Goal: Information Seeking & Learning: Learn about a topic

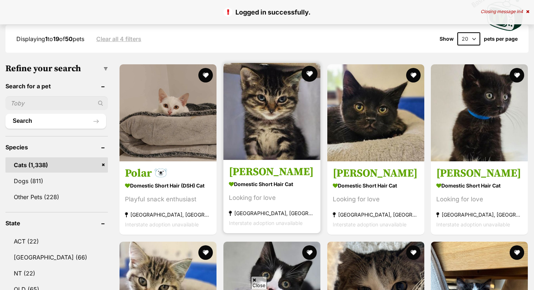
click at [309, 73] on button "favourite" at bounding box center [310, 74] width 16 height 16
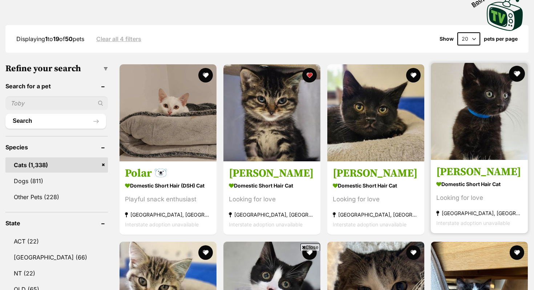
click at [522, 72] on button "favourite" at bounding box center [517, 74] width 16 height 16
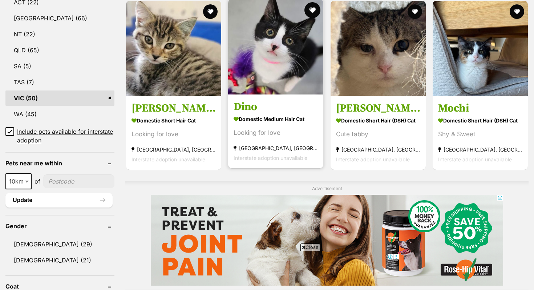
click at [310, 13] on button "favourite" at bounding box center [313, 10] width 16 height 16
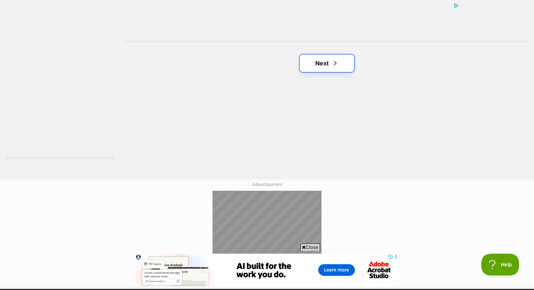
click at [313, 64] on link "Next" at bounding box center [327, 63] width 55 height 17
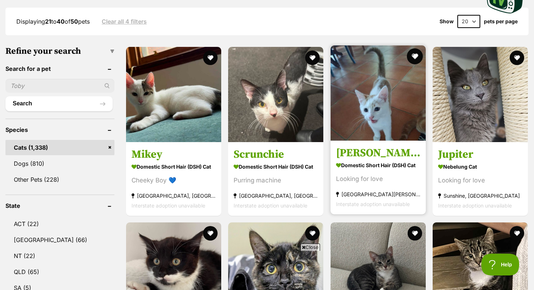
click at [417, 59] on button "favourite" at bounding box center [415, 56] width 16 height 16
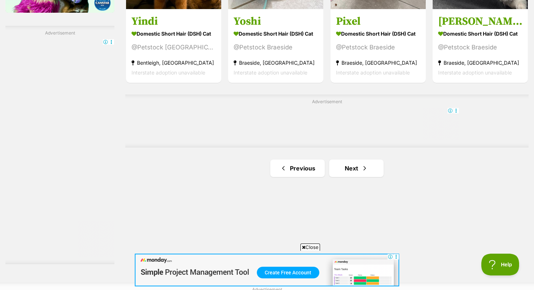
scroll to position [1240, 0]
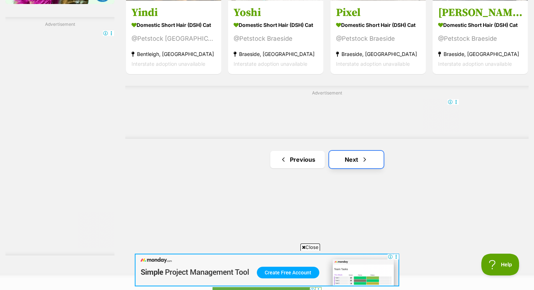
click at [353, 153] on link "Next" at bounding box center [356, 159] width 55 height 17
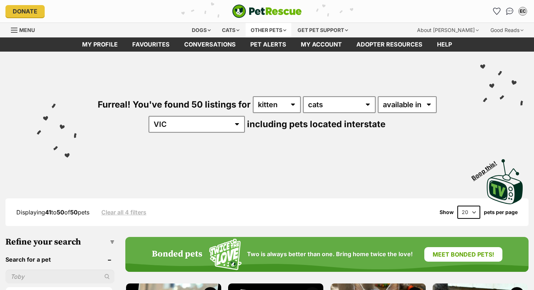
click at [268, 32] on div "Other pets" at bounding box center [269, 30] width 46 height 15
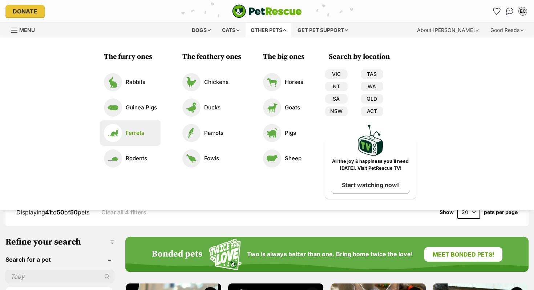
click at [140, 121] on li "Ferrets" at bounding box center [130, 132] width 60 height 25
click at [139, 129] on p "Ferrets" at bounding box center [135, 133] width 19 height 8
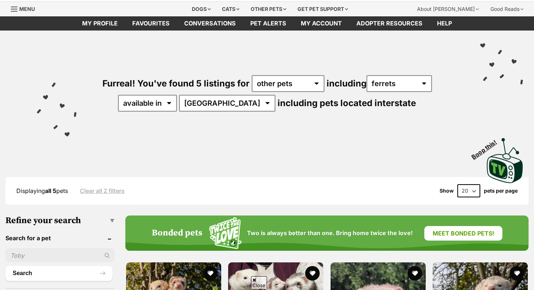
scroll to position [23, 0]
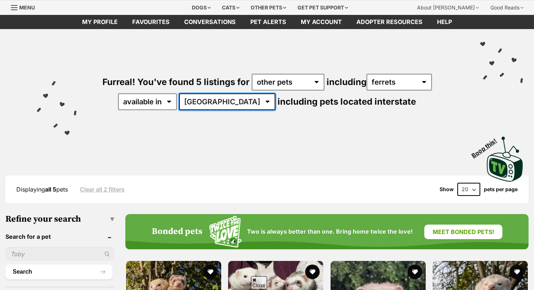
click at [212, 104] on select "Australia ACT NSW" at bounding box center [227, 101] width 96 height 17
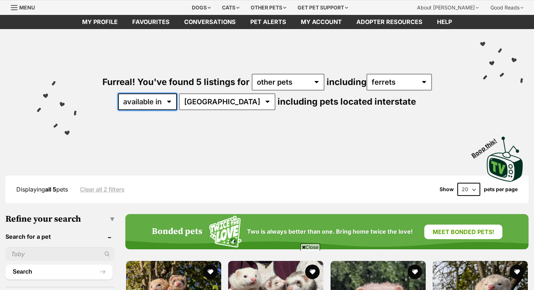
click at [166, 103] on select "available in located in" at bounding box center [147, 101] width 59 height 17
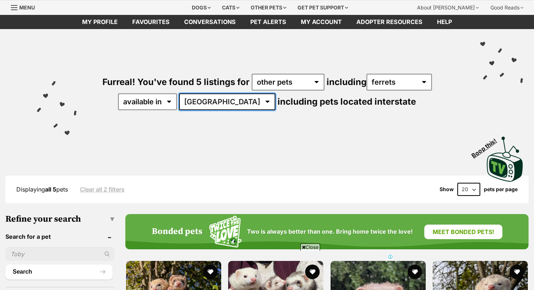
click at [218, 105] on select "Australia ACT NSW" at bounding box center [227, 101] width 96 height 17
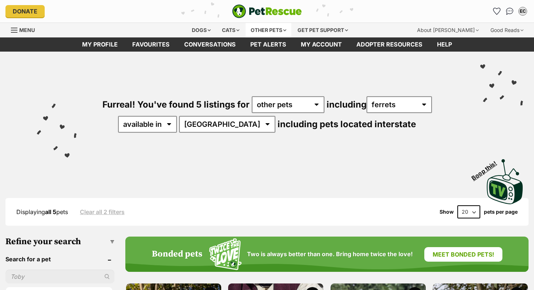
click at [248, 31] on div "Other pets" at bounding box center [269, 30] width 46 height 15
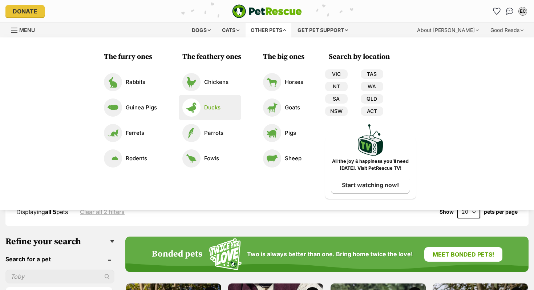
click at [191, 120] on li "Ducks" at bounding box center [210, 107] width 63 height 25
click at [206, 101] on link "Ducks" at bounding box center [210, 108] width 55 height 18
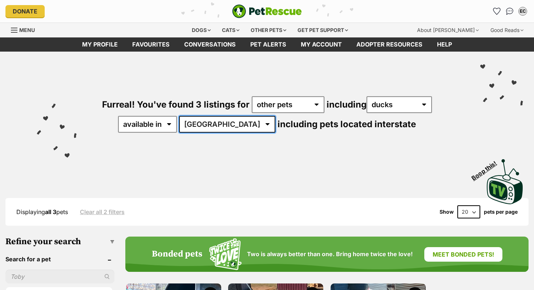
click at [232, 124] on select "[GEOGRAPHIC_DATA] [GEOGRAPHIC_DATA] [GEOGRAPHIC_DATA]" at bounding box center [227, 124] width 96 height 17
select select "VIC"
click at [203, 116] on select "[GEOGRAPHIC_DATA] [GEOGRAPHIC_DATA] [GEOGRAPHIC_DATA]" at bounding box center [227, 124] width 96 height 17
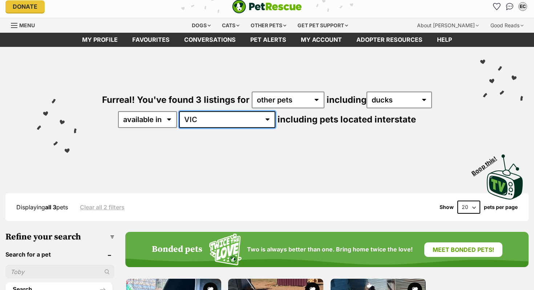
scroll to position [8, 0]
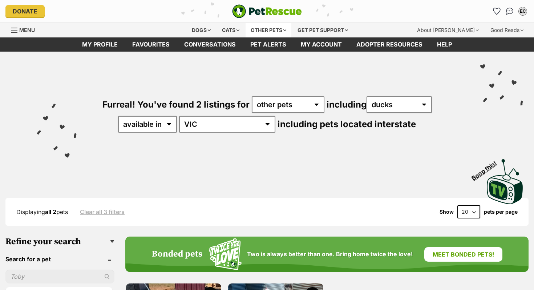
click at [267, 32] on div "Other pets" at bounding box center [269, 30] width 46 height 15
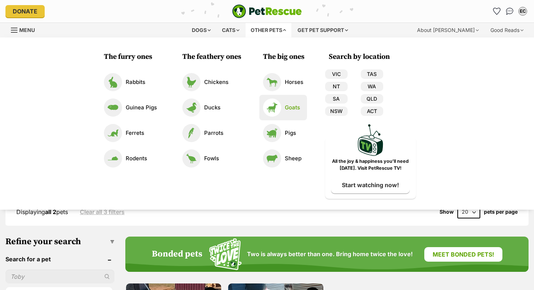
click at [285, 107] on p "Goats" at bounding box center [292, 108] width 15 height 8
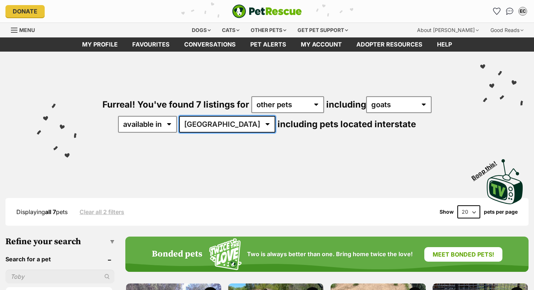
click at [215, 122] on select "Australia NSW QLD SA VIC" at bounding box center [227, 124] width 96 height 17
select select "VIC"
click at [203, 116] on select "Australia NSW QLD SA VIC" at bounding box center [227, 124] width 96 height 17
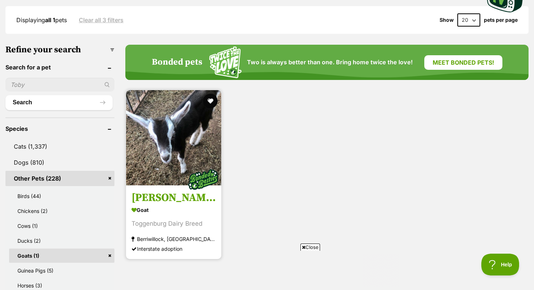
click at [187, 198] on img at bounding box center [203, 179] width 36 height 36
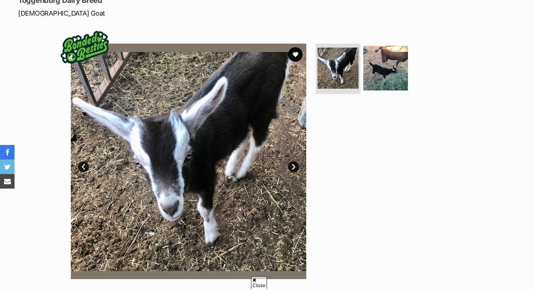
scroll to position [125, 0]
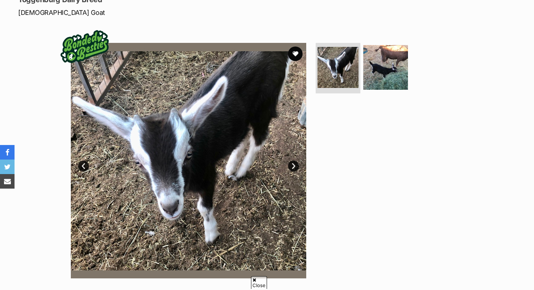
click at [297, 164] on link "Next" at bounding box center [293, 166] width 11 height 11
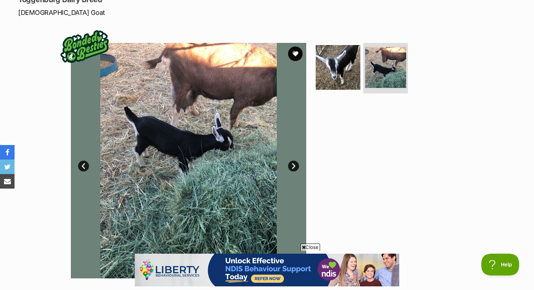
scroll to position [0, 0]
click at [84, 167] on link "Prev" at bounding box center [83, 166] width 11 height 11
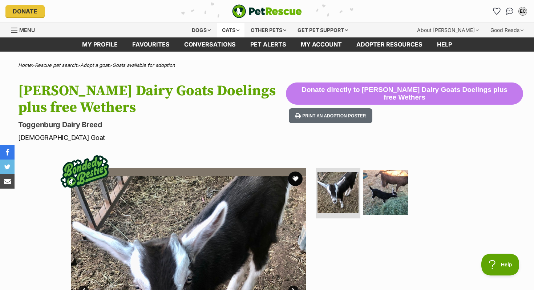
click at [219, 27] on div "Cats" at bounding box center [231, 30] width 28 height 15
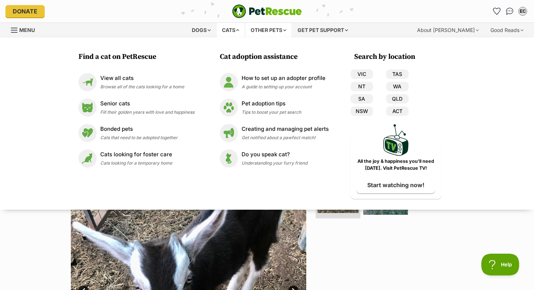
click at [262, 32] on div "Other pets" at bounding box center [269, 30] width 46 height 15
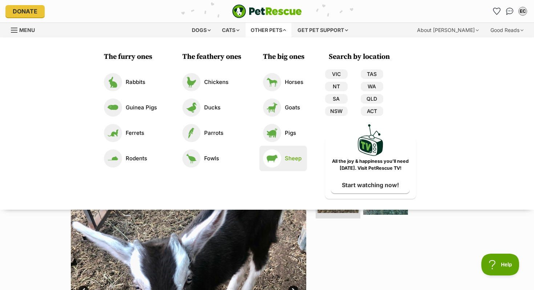
click at [290, 159] on p "Sheep" at bounding box center [293, 159] width 17 height 8
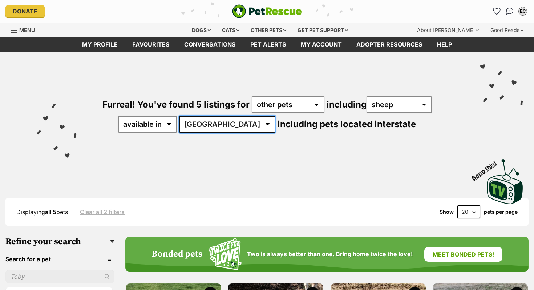
click at [244, 120] on select "[GEOGRAPHIC_DATA] [GEOGRAPHIC_DATA] [GEOGRAPHIC_DATA] [GEOGRAPHIC_DATA] [GEOGRA…" at bounding box center [227, 124] width 96 height 17
select select "VIC"
click at [203, 116] on select "[GEOGRAPHIC_DATA] [GEOGRAPHIC_DATA] [GEOGRAPHIC_DATA] [GEOGRAPHIC_DATA] [GEOGRA…" at bounding box center [227, 124] width 96 height 17
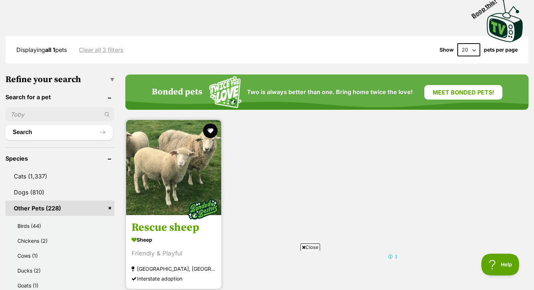
click at [183, 226] on h3 "Rescue sheep" at bounding box center [174, 228] width 84 height 14
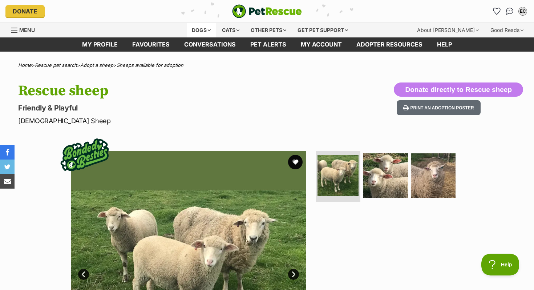
click at [197, 31] on div "Dogs" at bounding box center [201, 30] width 29 height 15
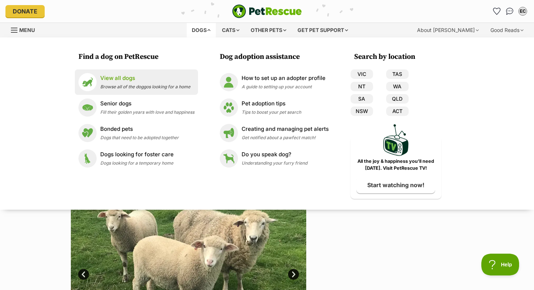
click at [145, 77] on p "View all dogs" at bounding box center [145, 78] width 90 height 8
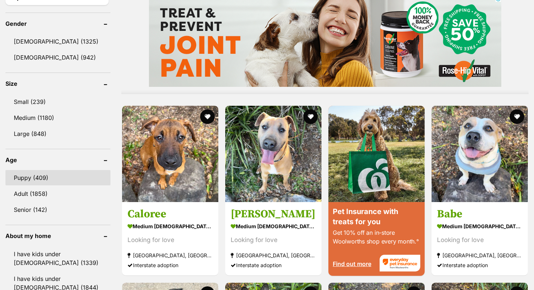
click at [21, 174] on link "Puppy (409)" at bounding box center [57, 177] width 105 height 15
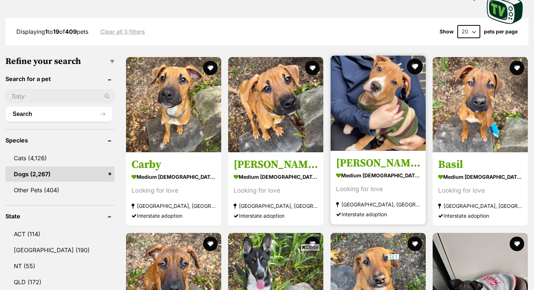
click at [415, 69] on button "favourite" at bounding box center [415, 67] width 16 height 16
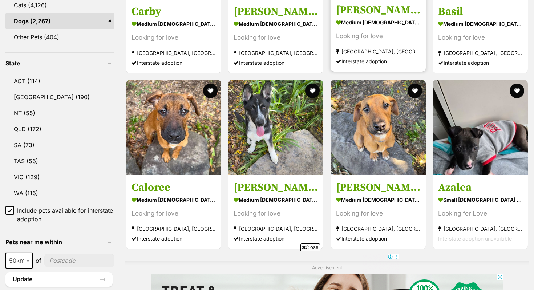
scroll to position [334, 0]
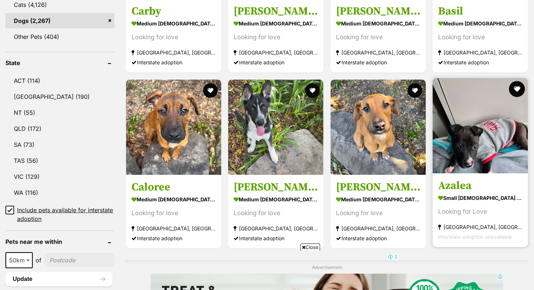
click at [521, 90] on button "favourite" at bounding box center [517, 89] width 16 height 16
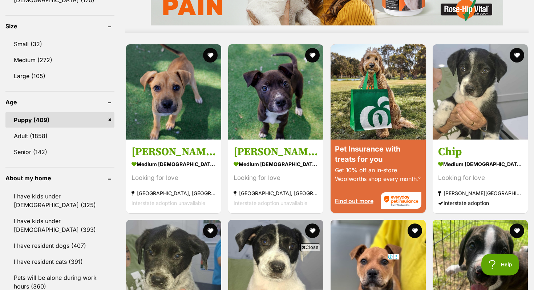
scroll to position [0, 0]
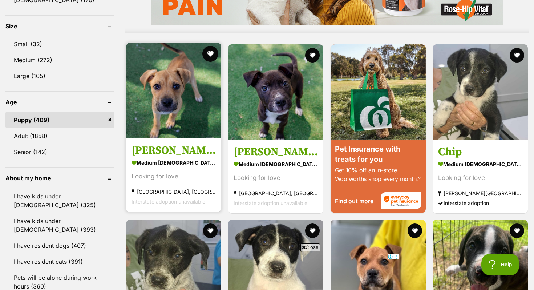
click at [211, 52] on button "favourite" at bounding box center [211, 54] width 16 height 16
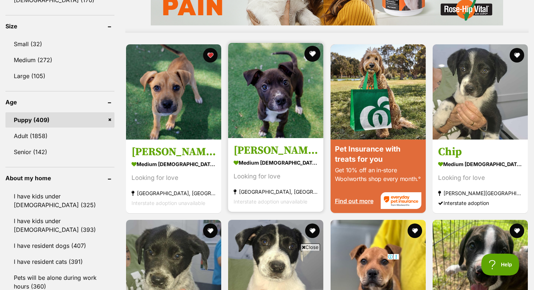
click at [319, 52] on button "favourite" at bounding box center [313, 54] width 16 height 16
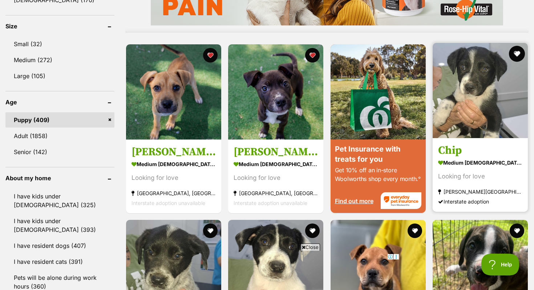
click at [520, 52] on button "favourite" at bounding box center [517, 54] width 16 height 16
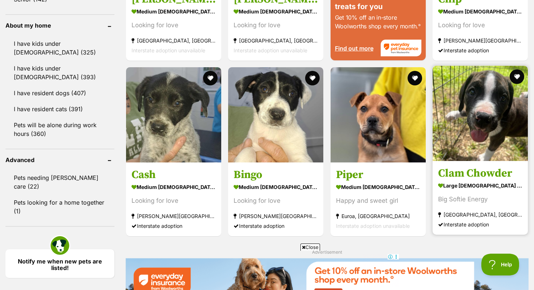
scroll to position [869, 0]
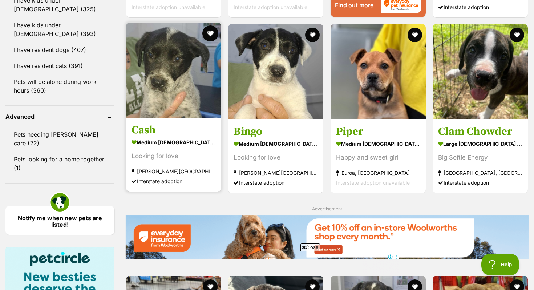
click at [212, 31] on button "favourite" at bounding box center [211, 33] width 16 height 16
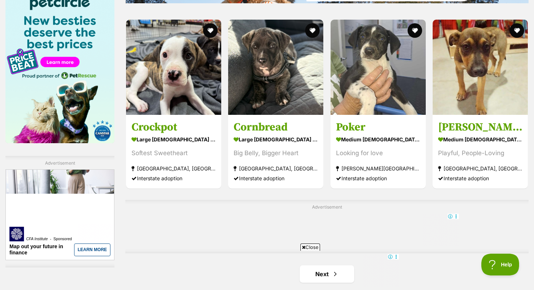
scroll to position [1128, 0]
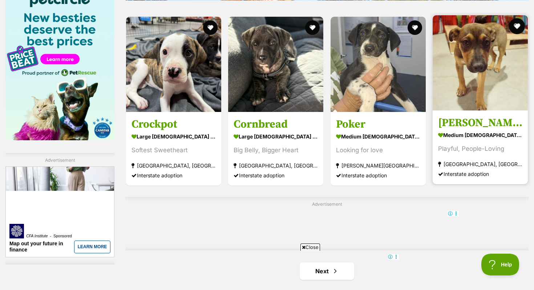
click at [518, 20] on button "favourite" at bounding box center [517, 26] width 16 height 16
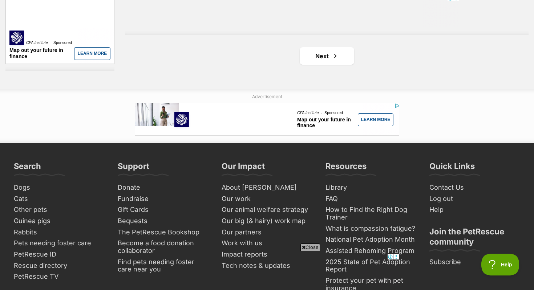
scroll to position [1351, 0]
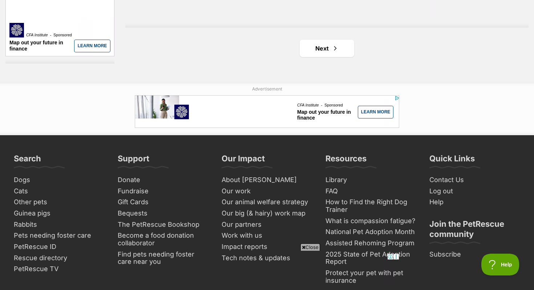
click at [325, 53] on link "Next" at bounding box center [327, 48] width 55 height 17
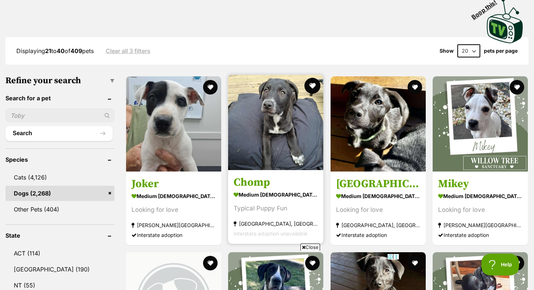
click at [314, 87] on button "favourite" at bounding box center [313, 86] width 16 height 16
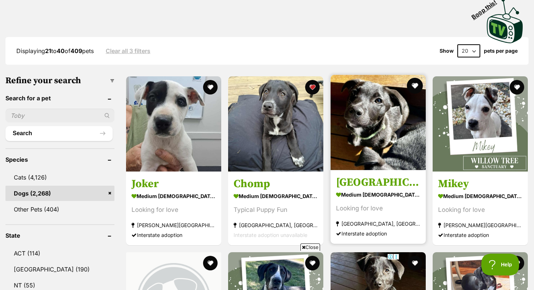
click at [412, 87] on button "favourite" at bounding box center [415, 86] width 16 height 16
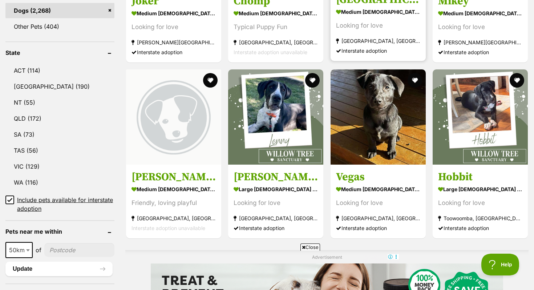
scroll to position [344, 0]
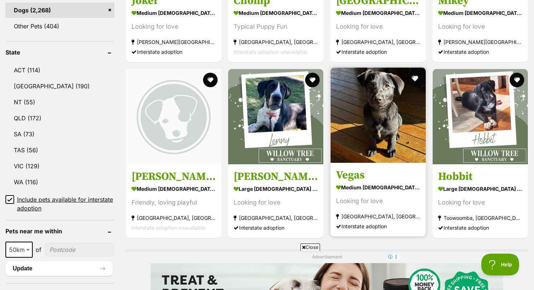
click at [415, 79] on button "favourite" at bounding box center [415, 79] width 16 height 16
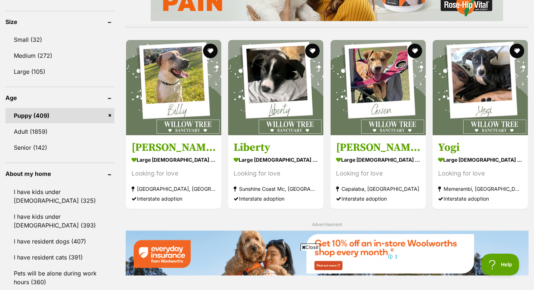
scroll to position [678, 0]
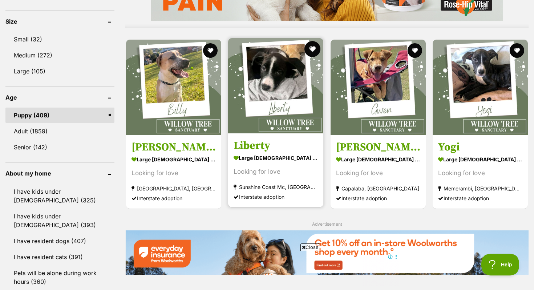
click at [319, 51] on button "favourite" at bounding box center [313, 49] width 16 height 16
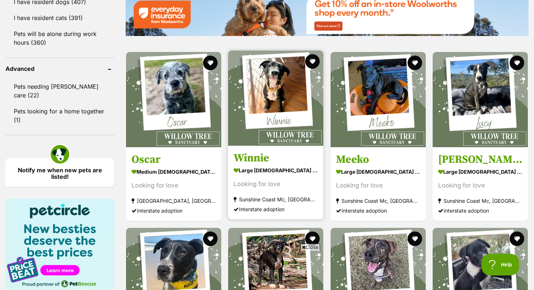
scroll to position [0, 0]
click at [310, 65] on button "favourite" at bounding box center [313, 61] width 16 height 16
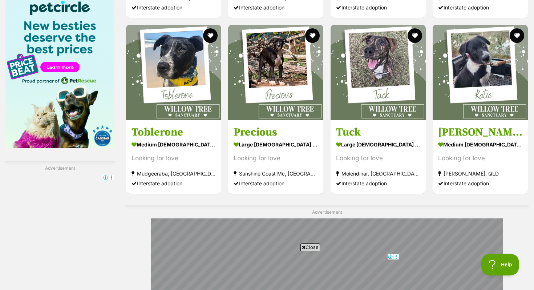
scroll to position [1123, 0]
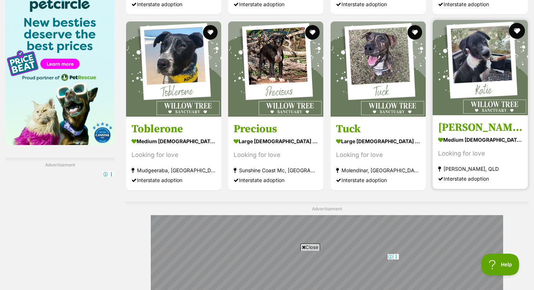
click at [516, 31] on button "favourite" at bounding box center [517, 31] width 16 height 16
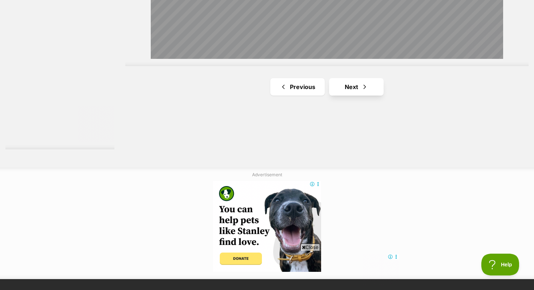
scroll to position [1370, 0]
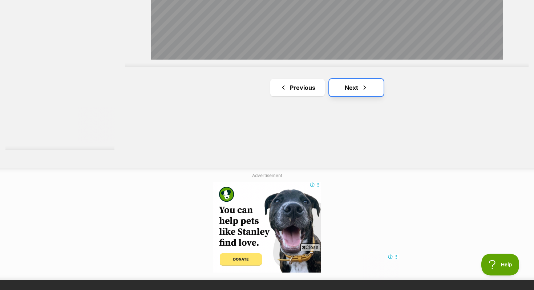
click at [364, 85] on span "Next page" at bounding box center [364, 87] width 7 height 9
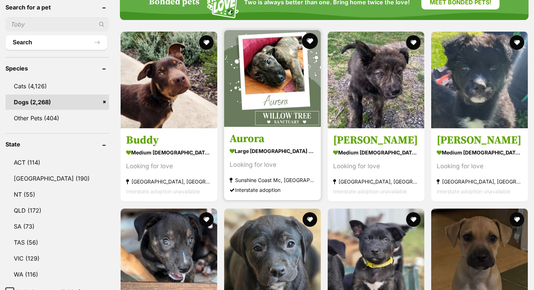
click at [314, 43] on button "favourite" at bounding box center [310, 41] width 16 height 16
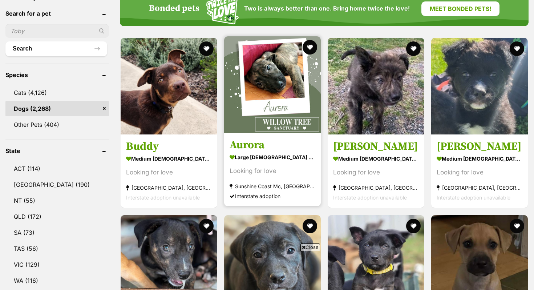
scroll to position [252, 0]
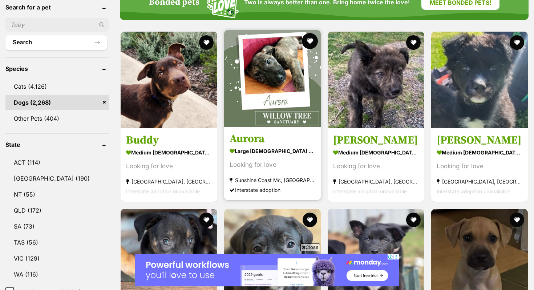
click at [306, 39] on button "favourite" at bounding box center [310, 41] width 16 height 16
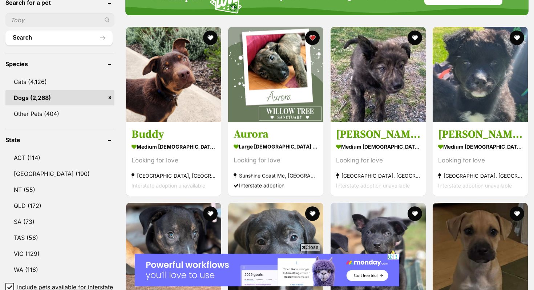
scroll to position [0, 0]
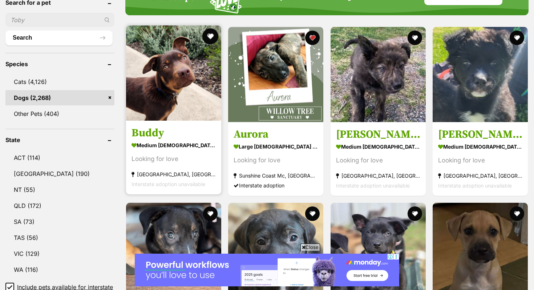
click at [209, 34] on button "favourite" at bounding box center [211, 36] width 16 height 16
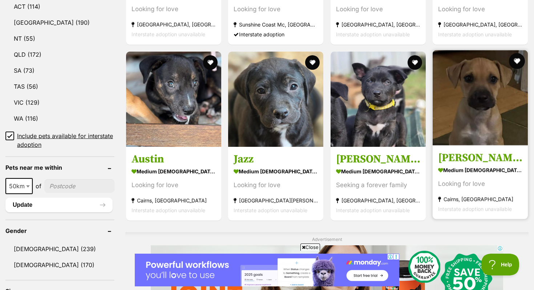
click at [520, 57] on button "favourite" at bounding box center [517, 61] width 16 height 16
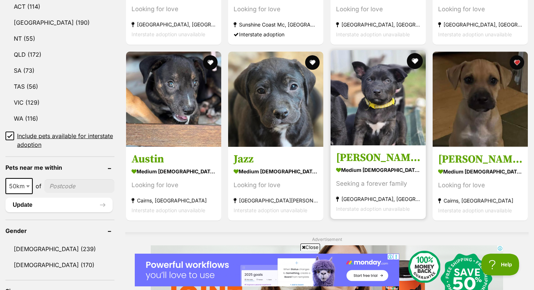
click at [416, 62] on button "favourite" at bounding box center [415, 61] width 16 height 16
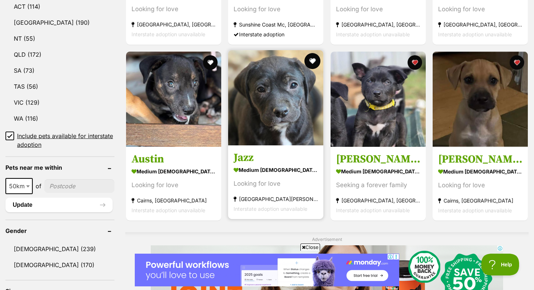
click at [313, 60] on button "favourite" at bounding box center [313, 61] width 16 height 16
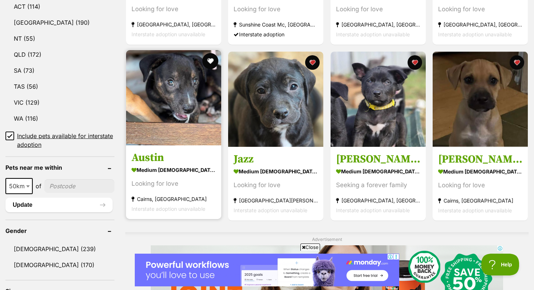
click at [211, 67] on button "favourite" at bounding box center [211, 61] width 16 height 16
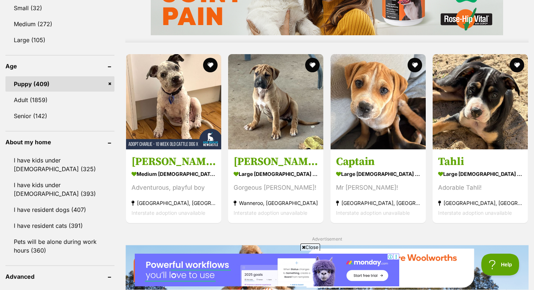
scroll to position [713, 0]
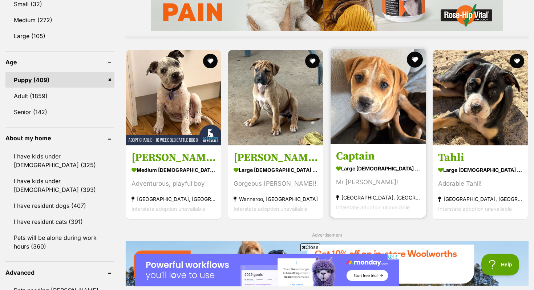
click at [412, 62] on button "favourite" at bounding box center [415, 60] width 16 height 16
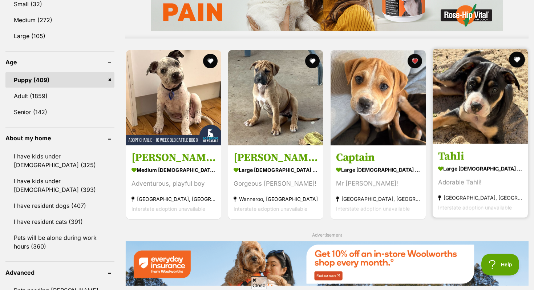
scroll to position [0, 0]
click at [513, 60] on button "favourite" at bounding box center [517, 60] width 16 height 16
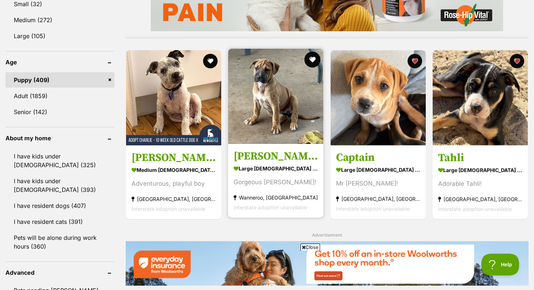
click at [312, 60] on button "favourite" at bounding box center [313, 60] width 16 height 16
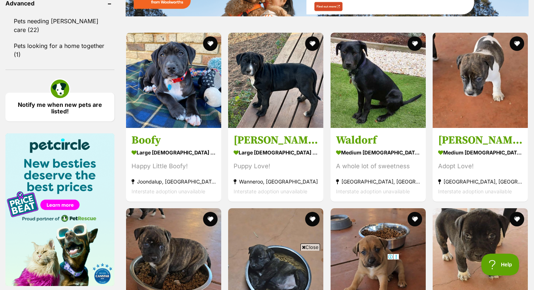
scroll to position [983, 0]
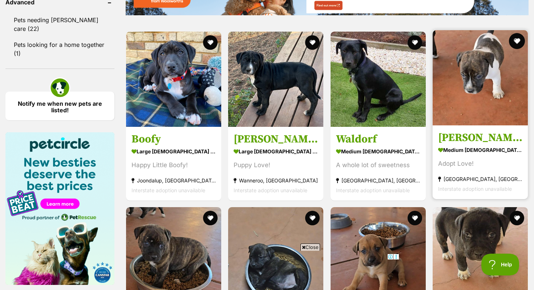
click at [521, 41] on button "favourite" at bounding box center [517, 41] width 16 height 16
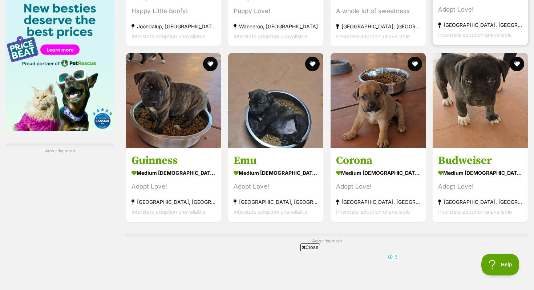
scroll to position [1139, 0]
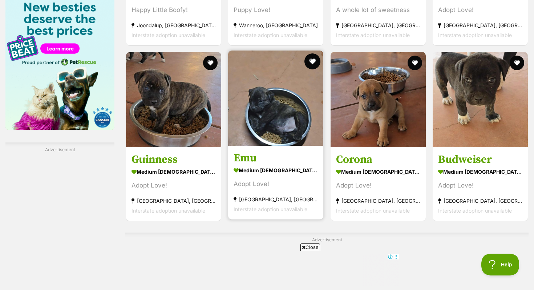
click at [311, 61] on button "favourite" at bounding box center [313, 61] width 16 height 16
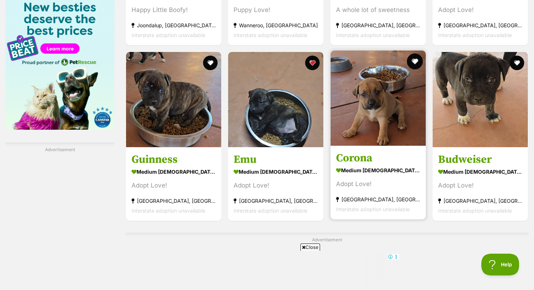
click at [411, 65] on button "favourite" at bounding box center [415, 61] width 16 height 16
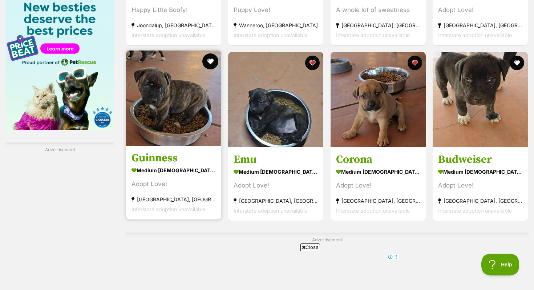
click at [205, 64] on button "favourite" at bounding box center [211, 61] width 16 height 16
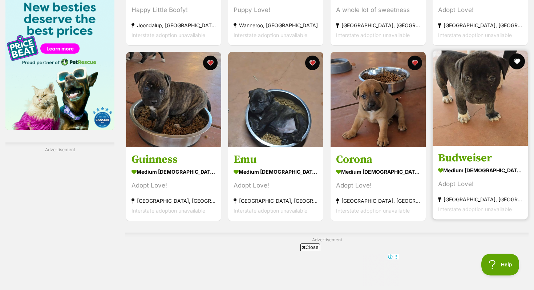
click at [514, 61] on button "favourite" at bounding box center [517, 61] width 16 height 16
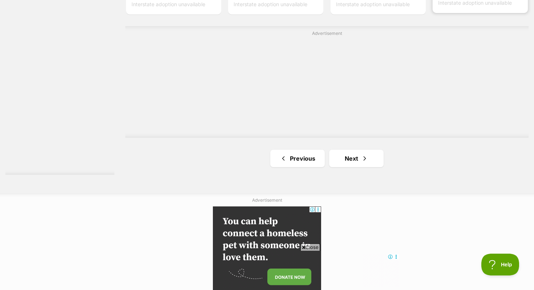
scroll to position [1359, 0]
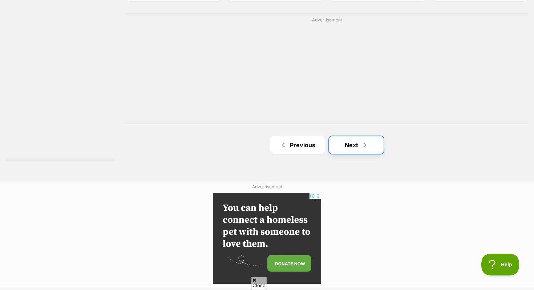
click at [344, 151] on link "Next" at bounding box center [356, 144] width 55 height 17
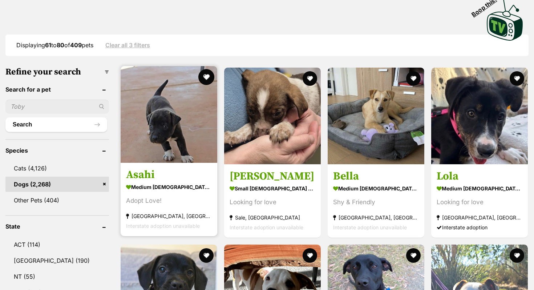
click at [205, 76] on button "favourite" at bounding box center [207, 77] width 16 height 16
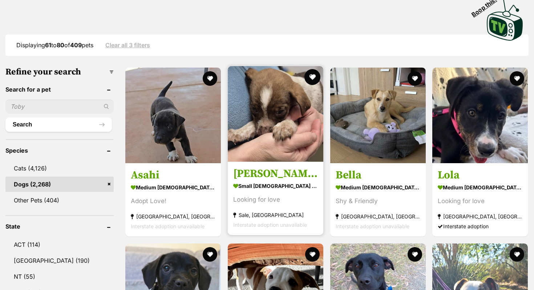
click at [309, 75] on button "favourite" at bounding box center [313, 77] width 16 height 16
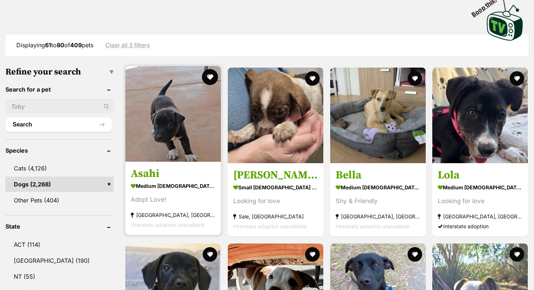
click at [207, 79] on button "favourite" at bounding box center [210, 77] width 16 height 16
click at [212, 78] on button "favourite" at bounding box center [210, 77] width 16 height 16
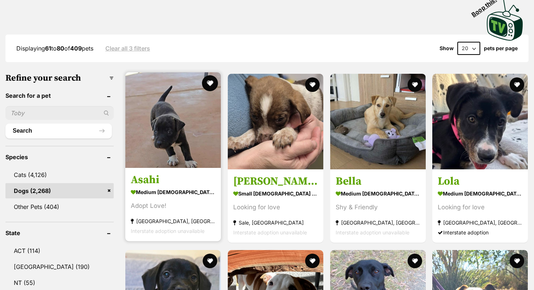
click at [212, 82] on button "favourite" at bounding box center [210, 83] width 16 height 16
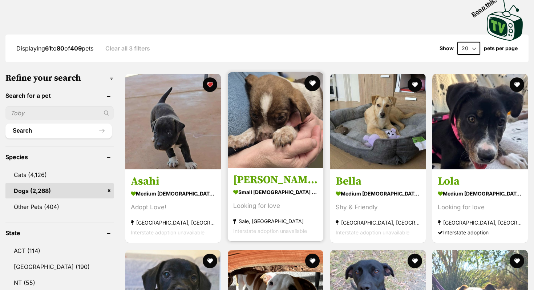
click at [314, 87] on button "favourite" at bounding box center [313, 83] width 16 height 16
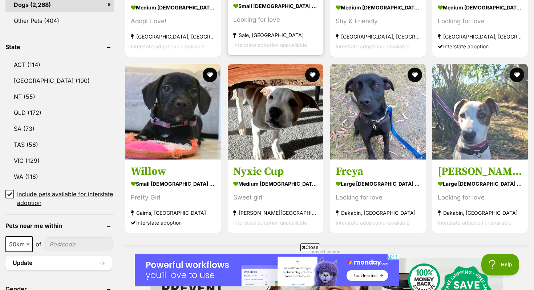
scroll to position [352, 0]
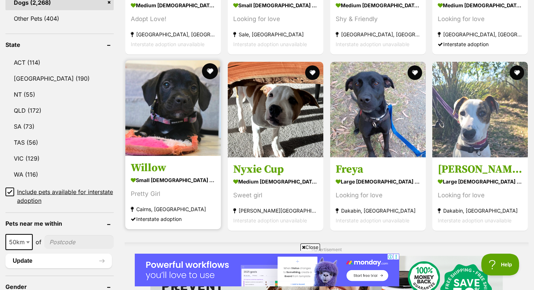
click at [211, 72] on button "favourite" at bounding box center [210, 71] width 16 height 16
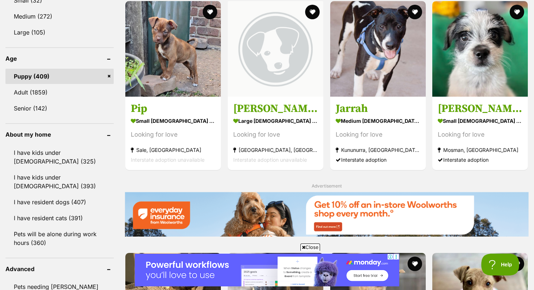
scroll to position [705, 0]
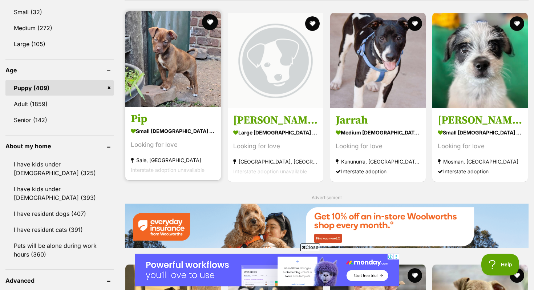
click at [212, 18] on button "favourite" at bounding box center [210, 22] width 16 height 16
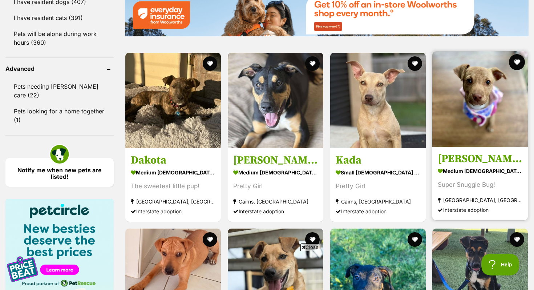
scroll to position [0, 0]
click at [520, 61] on button "favourite" at bounding box center [517, 62] width 16 height 16
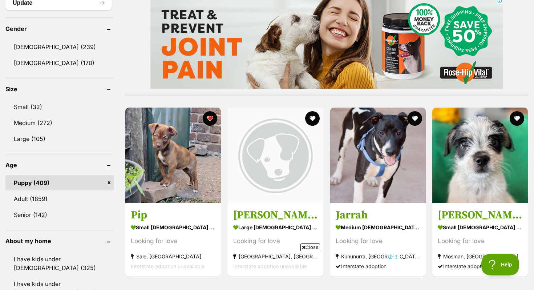
scroll to position [603, 0]
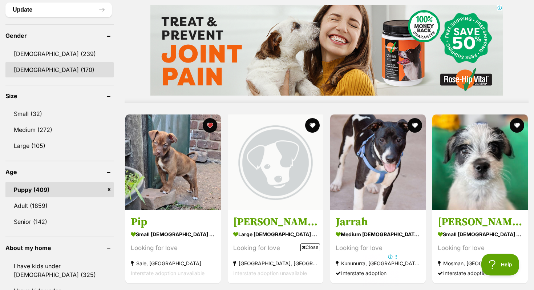
click at [32, 69] on link "[DEMOGRAPHIC_DATA] (170)" at bounding box center [59, 69] width 108 height 15
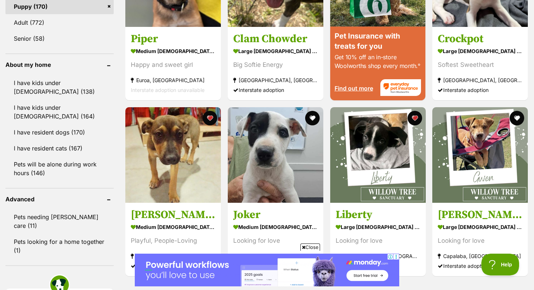
scroll to position [806, 0]
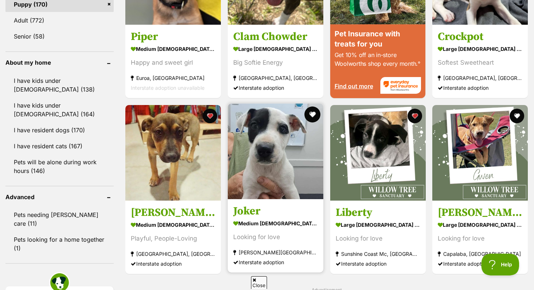
click at [313, 107] on button "favourite" at bounding box center [313, 115] width 16 height 16
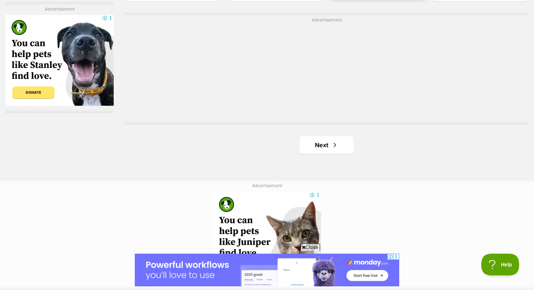
scroll to position [1333, 0]
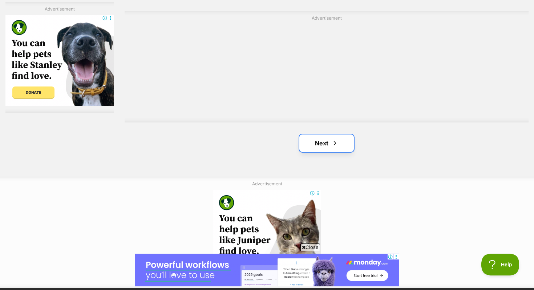
click at [333, 139] on span "Next page" at bounding box center [335, 143] width 7 height 9
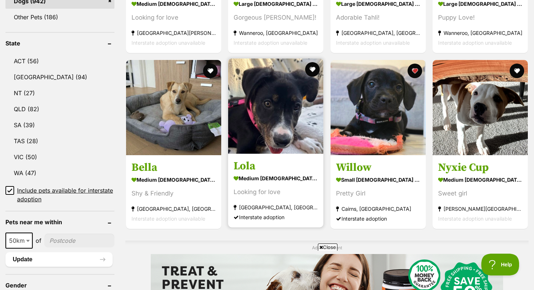
scroll to position [379, 0]
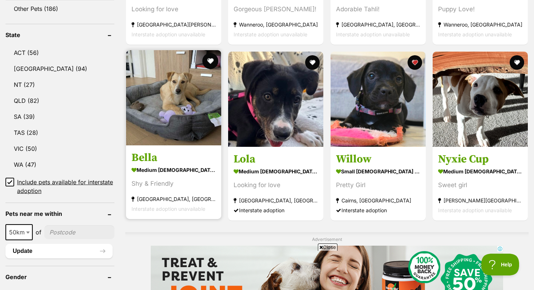
click at [214, 53] on button "favourite" at bounding box center [211, 61] width 16 height 16
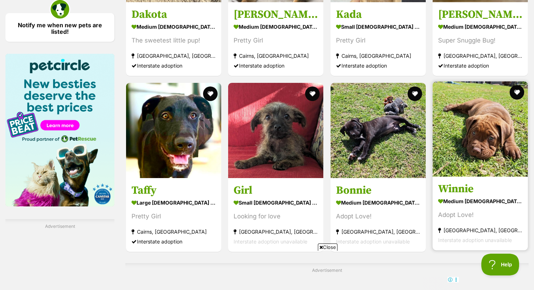
scroll to position [1086, 0]
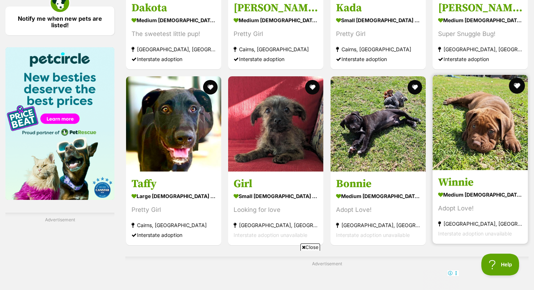
click at [514, 78] on button "favourite" at bounding box center [517, 86] width 16 height 16
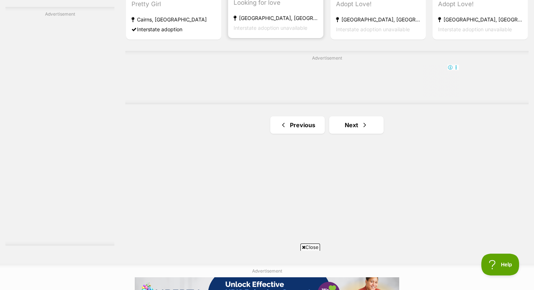
scroll to position [1291, 0]
click at [346, 117] on link "Next" at bounding box center [356, 125] width 55 height 17
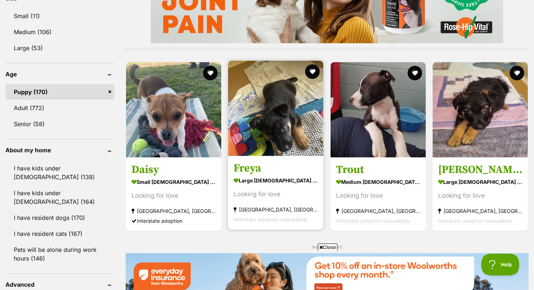
scroll to position [721, 0]
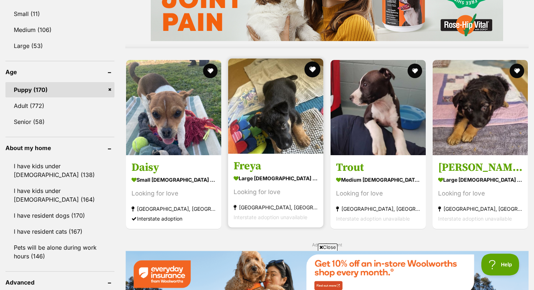
click at [316, 61] on button "favourite" at bounding box center [313, 69] width 16 height 16
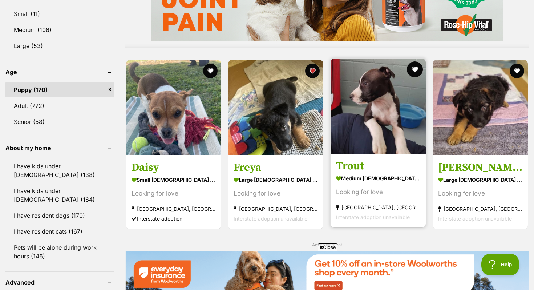
click at [416, 61] on button "favourite" at bounding box center [415, 69] width 16 height 16
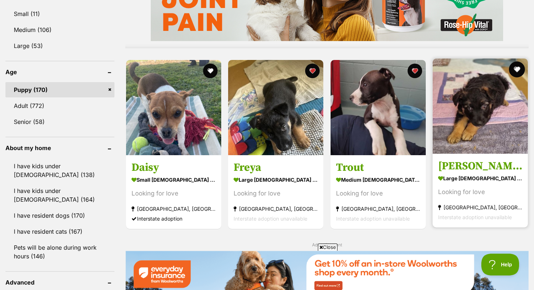
click at [521, 61] on button "favourite" at bounding box center [517, 69] width 16 height 16
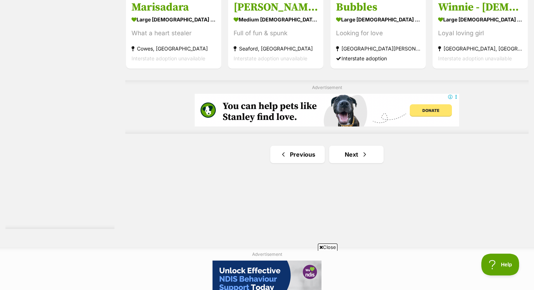
scroll to position [1313, 0]
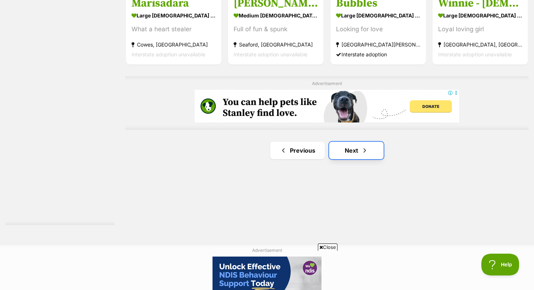
click at [353, 142] on link "Next" at bounding box center [356, 150] width 55 height 17
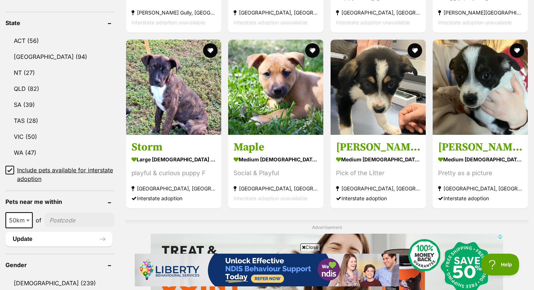
scroll to position [405, 0]
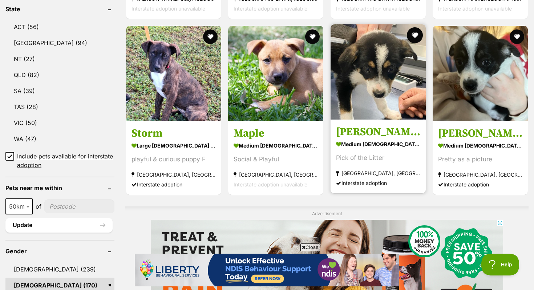
click at [411, 27] on button "favourite" at bounding box center [415, 35] width 16 height 16
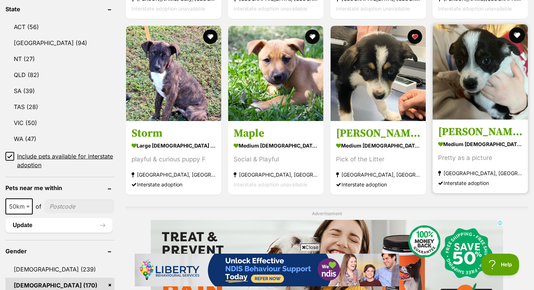
click at [517, 27] on button "favourite" at bounding box center [517, 35] width 16 height 16
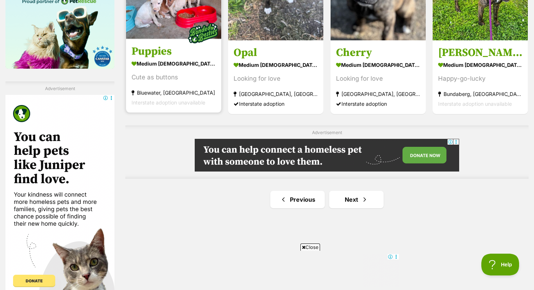
scroll to position [1218, 0]
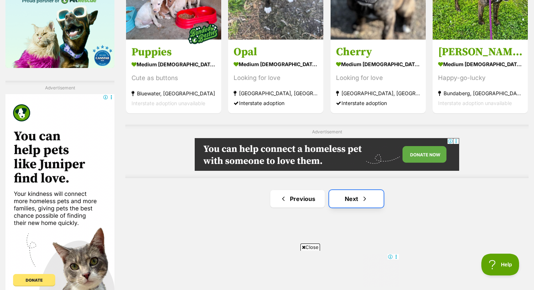
click at [346, 190] on link "Next" at bounding box center [356, 198] width 55 height 17
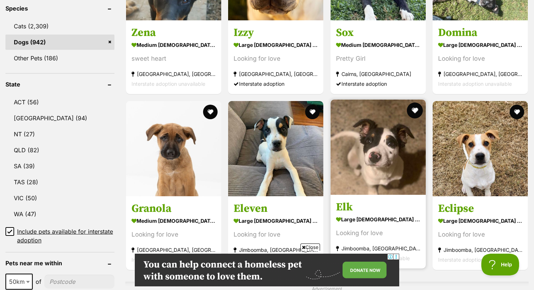
click at [418, 103] on button "favourite" at bounding box center [415, 111] width 16 height 16
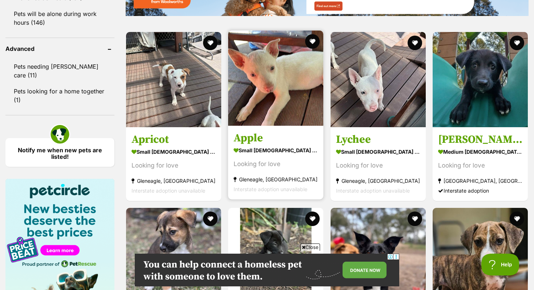
scroll to position [957, 0]
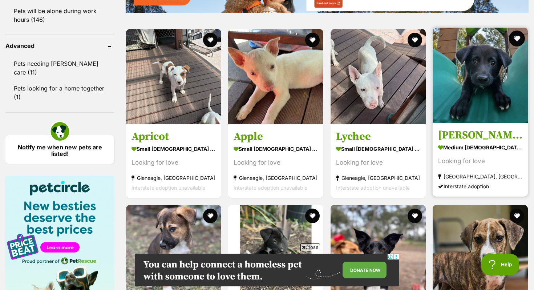
click at [518, 31] on button "favourite" at bounding box center [517, 39] width 16 height 16
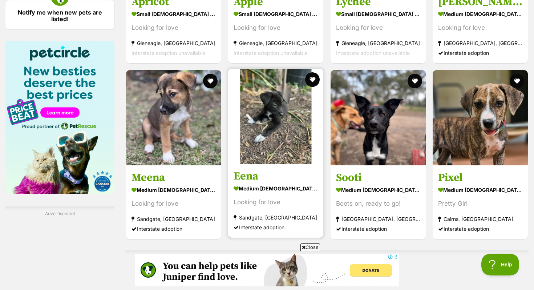
scroll to position [1101, 0]
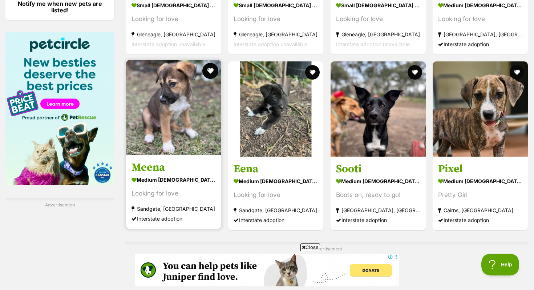
click at [215, 63] on button "favourite" at bounding box center [211, 71] width 16 height 16
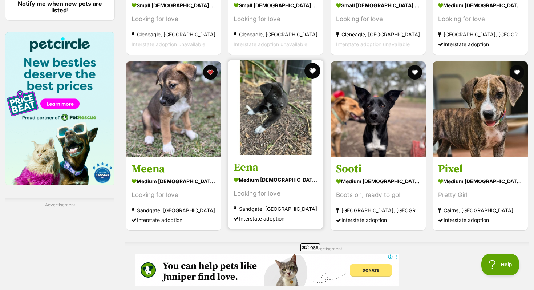
click at [311, 63] on button "favourite" at bounding box center [313, 71] width 16 height 16
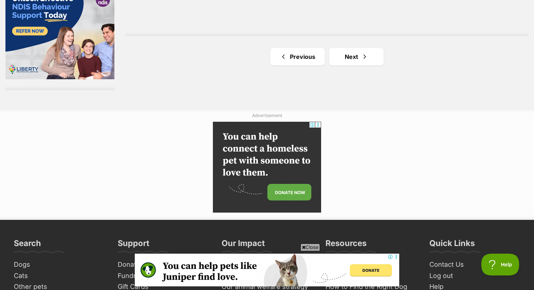
scroll to position [1421, 0]
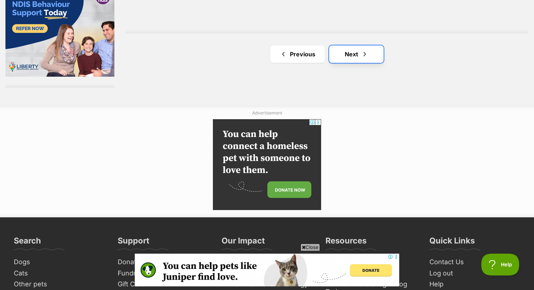
click at [350, 45] on link "Next" at bounding box center [356, 53] width 55 height 17
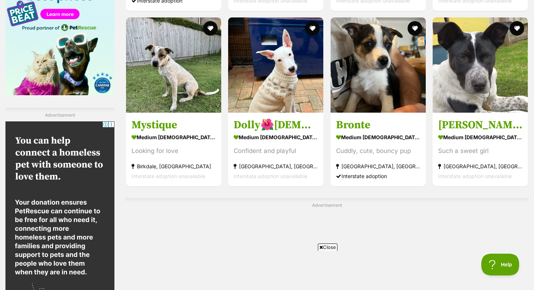
scroll to position [1191, 0]
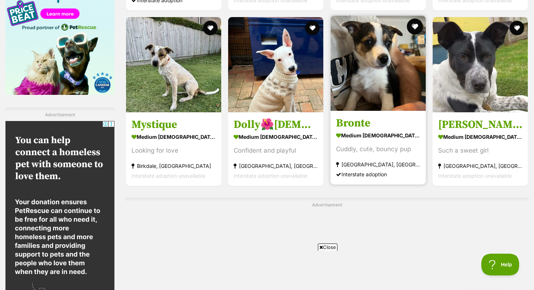
click at [415, 19] on button "favourite" at bounding box center [415, 27] width 16 height 16
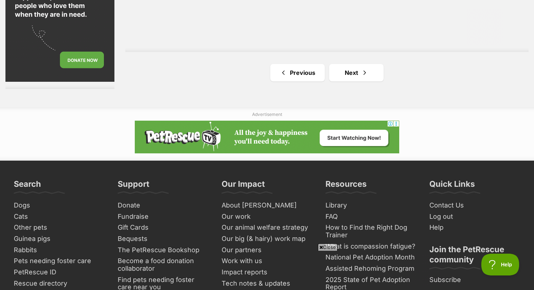
scroll to position [1445, 0]
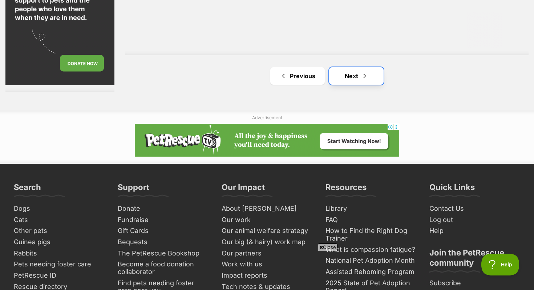
click at [367, 72] on span "Next page" at bounding box center [364, 76] width 7 height 9
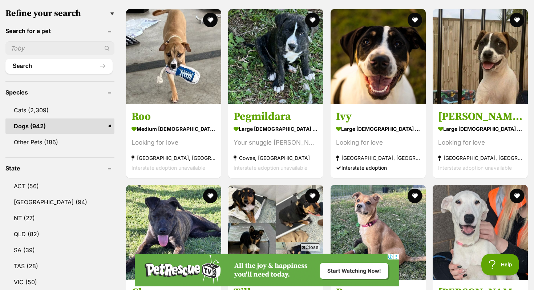
scroll to position [229, 0]
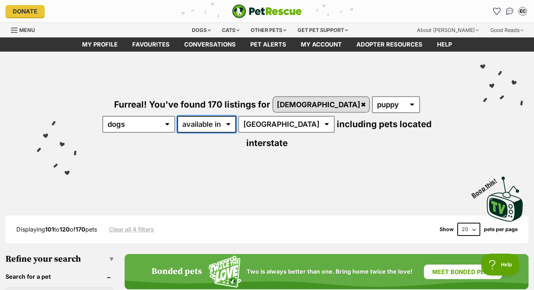
click at [177, 132] on select "available in located in" at bounding box center [206, 124] width 59 height 17
select select "disabled"
click at [177, 116] on select "available in located in" at bounding box center [206, 124] width 59 height 17
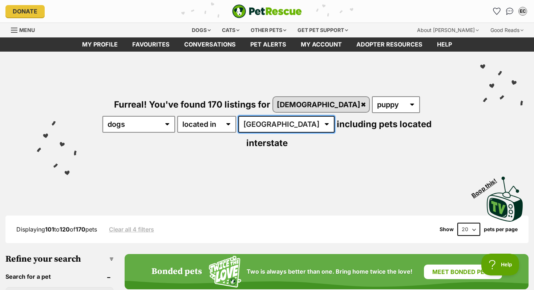
click at [239, 127] on select "Australia ACT NSW NT QLD SA TAS VIC WA" at bounding box center [287, 124] width 96 height 17
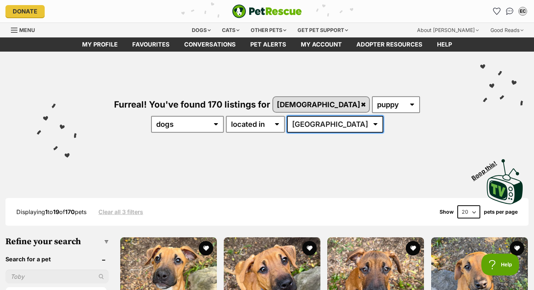
click at [289, 123] on select "[GEOGRAPHIC_DATA] [GEOGRAPHIC_DATA] [GEOGRAPHIC_DATA] [GEOGRAPHIC_DATA] [GEOGRA…" at bounding box center [335, 124] width 96 height 17
select select "VIC"
click at [287, 116] on select "[GEOGRAPHIC_DATA] [GEOGRAPHIC_DATA] [GEOGRAPHIC_DATA] [GEOGRAPHIC_DATA] [GEOGRA…" at bounding box center [335, 124] width 96 height 17
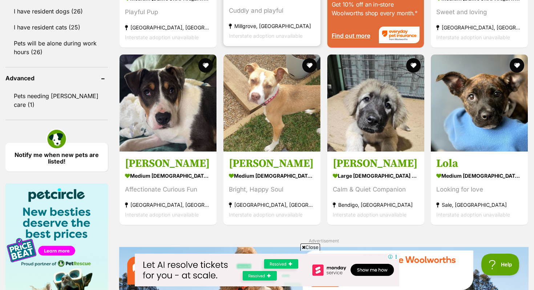
scroll to position [844, 0]
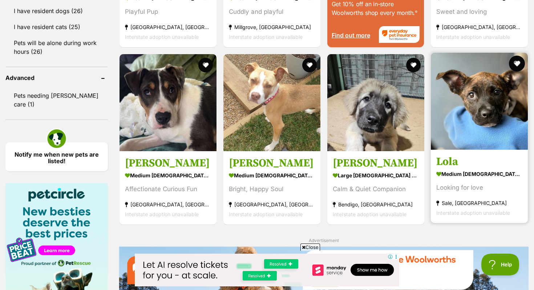
click at [520, 61] on button "favourite" at bounding box center [517, 64] width 16 height 16
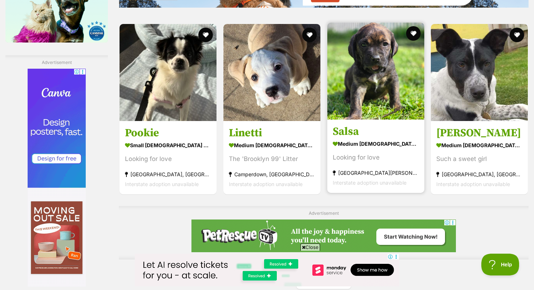
scroll to position [1123, 0]
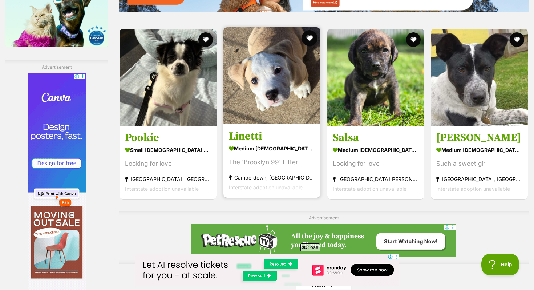
click at [316, 42] on button "favourite" at bounding box center [310, 38] width 16 height 16
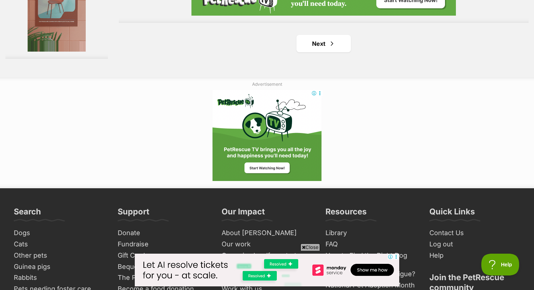
scroll to position [1366, 0]
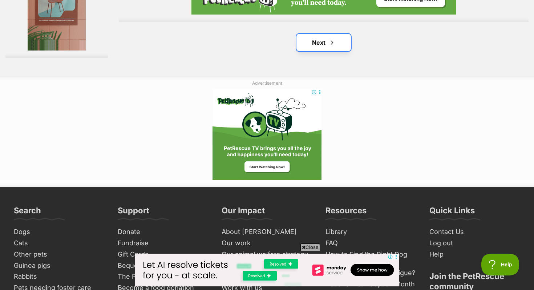
click at [320, 45] on link "Next" at bounding box center [324, 42] width 55 height 17
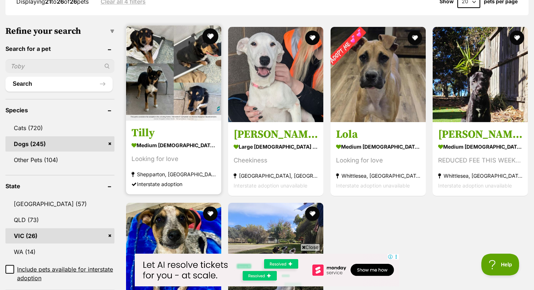
click at [210, 39] on button "favourite" at bounding box center [211, 36] width 16 height 16
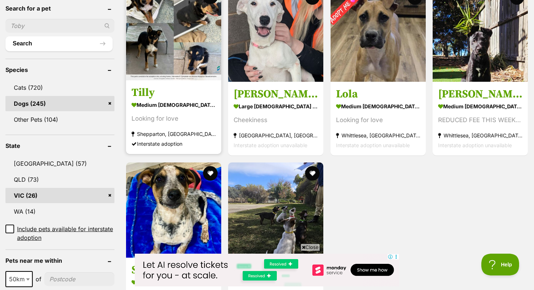
scroll to position [245, 0]
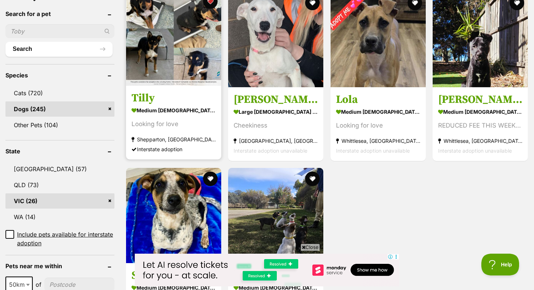
click at [185, 49] on img at bounding box center [173, 38] width 95 height 95
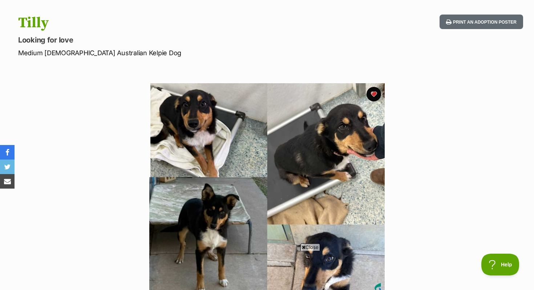
scroll to position [66, 0]
